Goal: Task Accomplishment & Management: Use online tool/utility

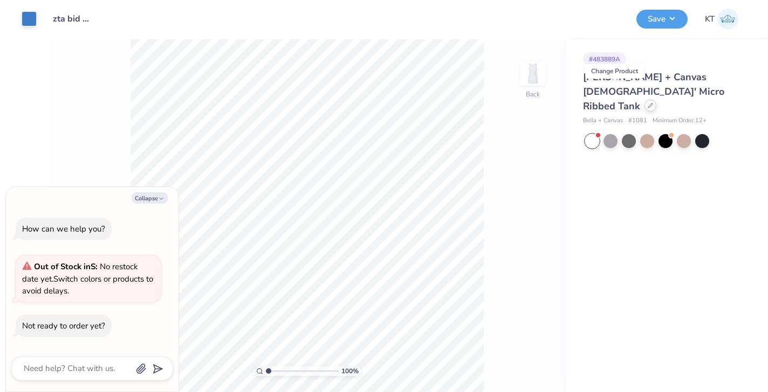
click at [644, 100] on div at bounding box center [650, 106] width 12 height 12
type textarea "x"
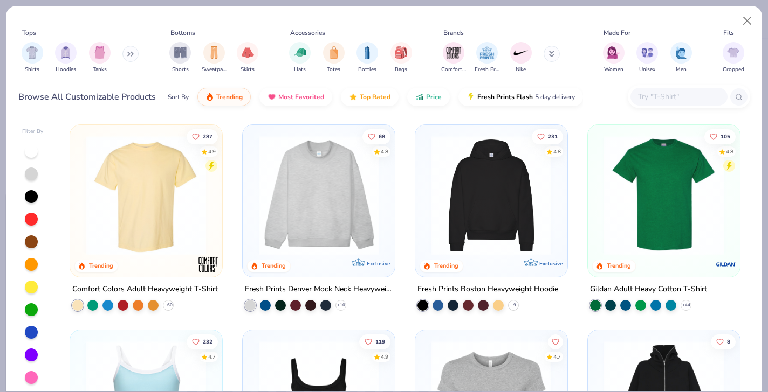
click at [648, 99] on input "text" at bounding box center [678, 97] width 83 height 12
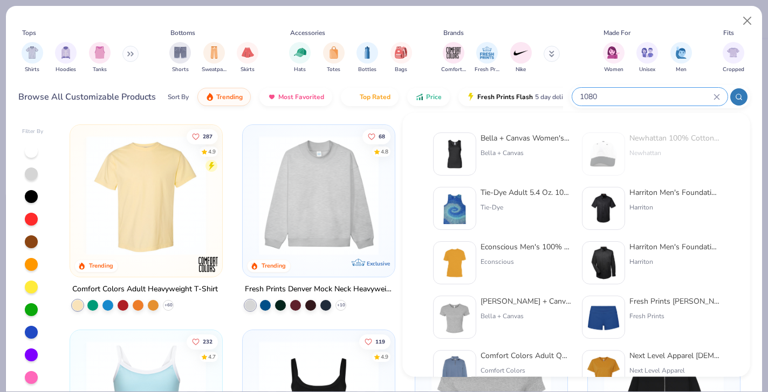
type input "1080"
click at [510, 146] on div "[PERSON_NAME] + Canvas Women's Baby Rib Tank Bella + Canvas" at bounding box center [525, 154] width 91 height 43
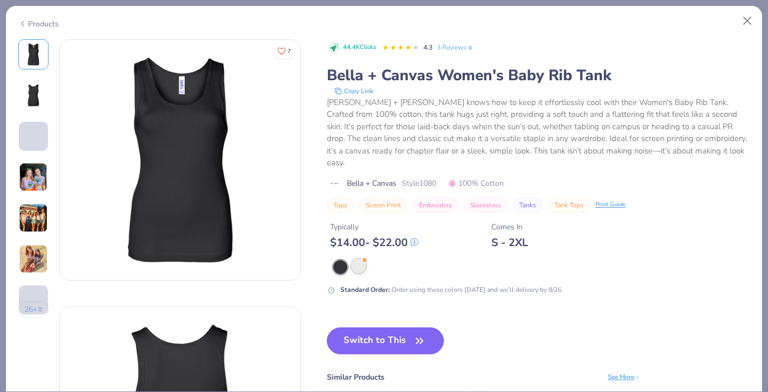
click at [357, 259] on div at bounding box center [358, 266] width 14 height 14
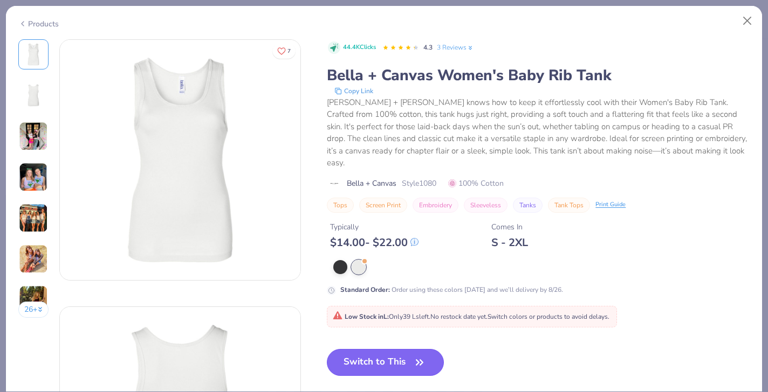
click at [379, 350] on button "Switch to This" at bounding box center [385, 362] width 117 height 27
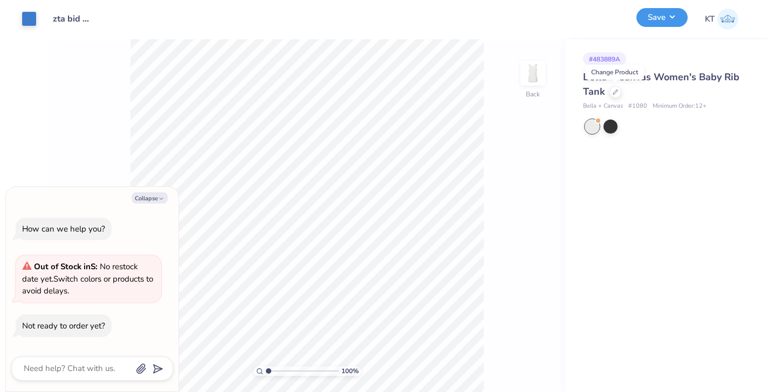
click at [665, 21] on button "Save" at bounding box center [661, 17] width 51 height 19
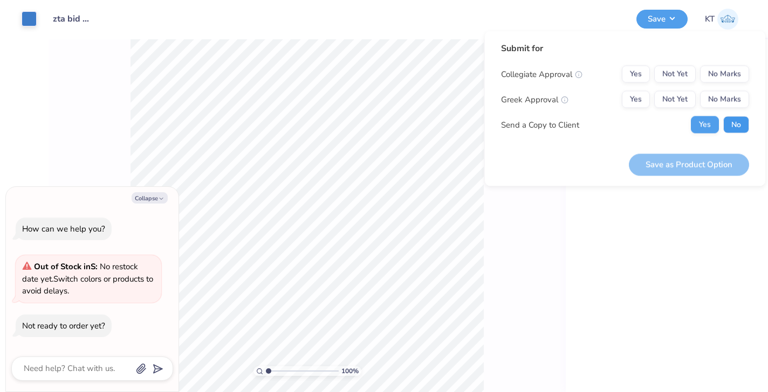
click at [728, 123] on button "No" at bounding box center [736, 124] width 26 height 17
click at [722, 75] on button "No Marks" at bounding box center [724, 74] width 49 height 17
click at [640, 98] on button "Yes" at bounding box center [635, 99] width 28 height 17
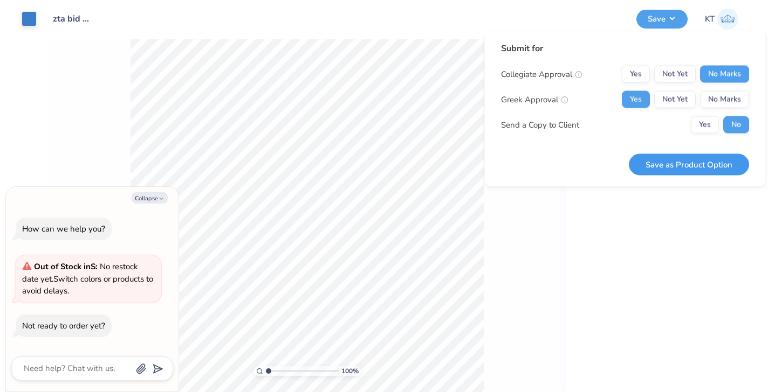
click at [651, 162] on button "Save as Product Option" at bounding box center [688, 165] width 120 height 22
type textarea "x"
